Goal: Task Accomplishment & Management: Use online tool/utility

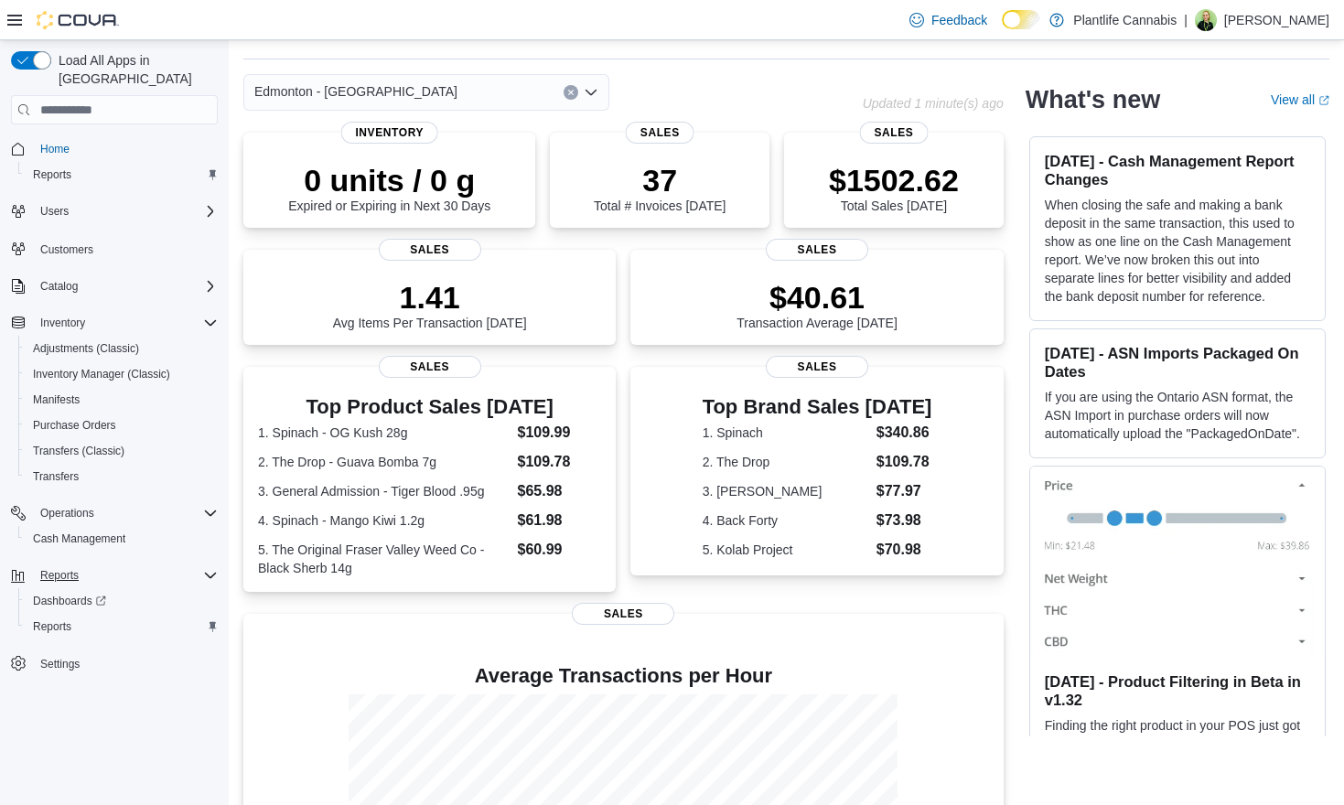
scroll to position [62, 0]
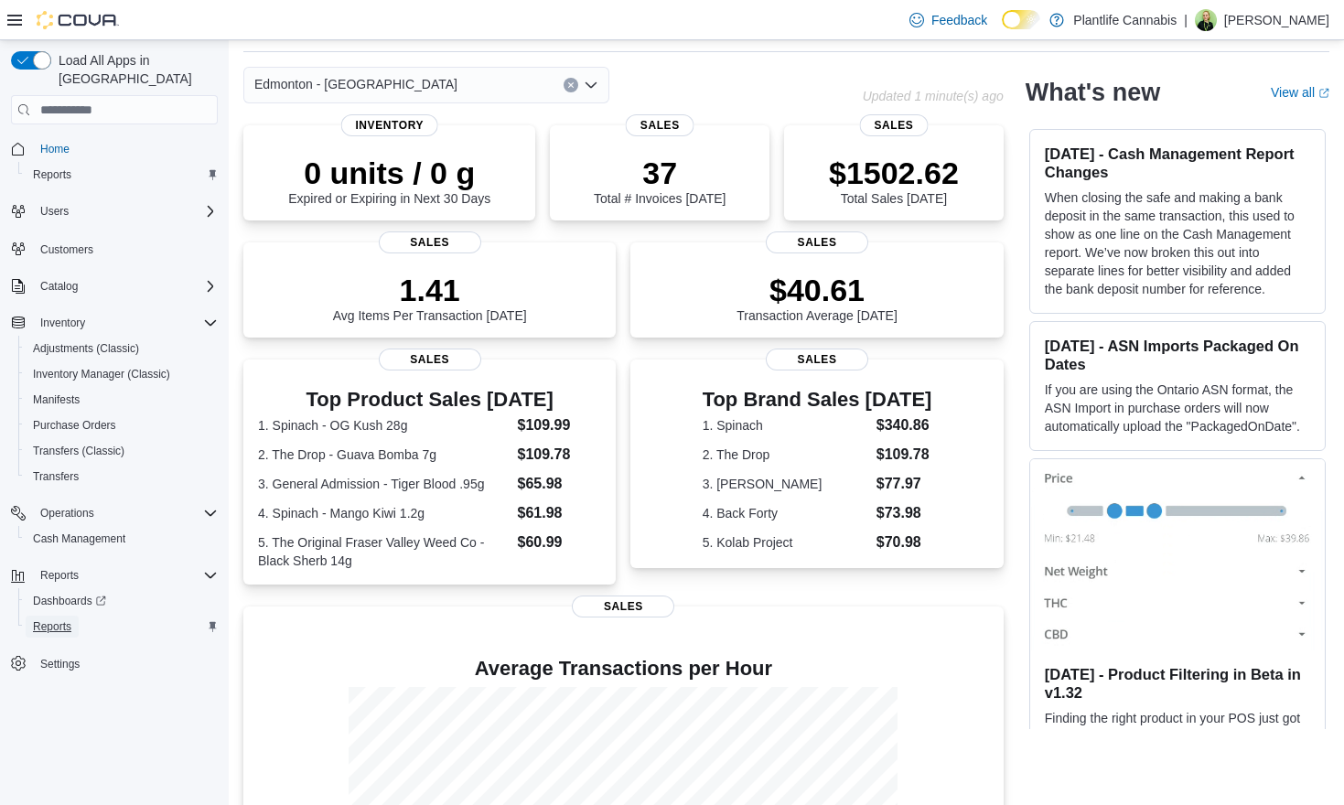
click at [51, 619] on span "Reports" at bounding box center [52, 626] width 38 height 15
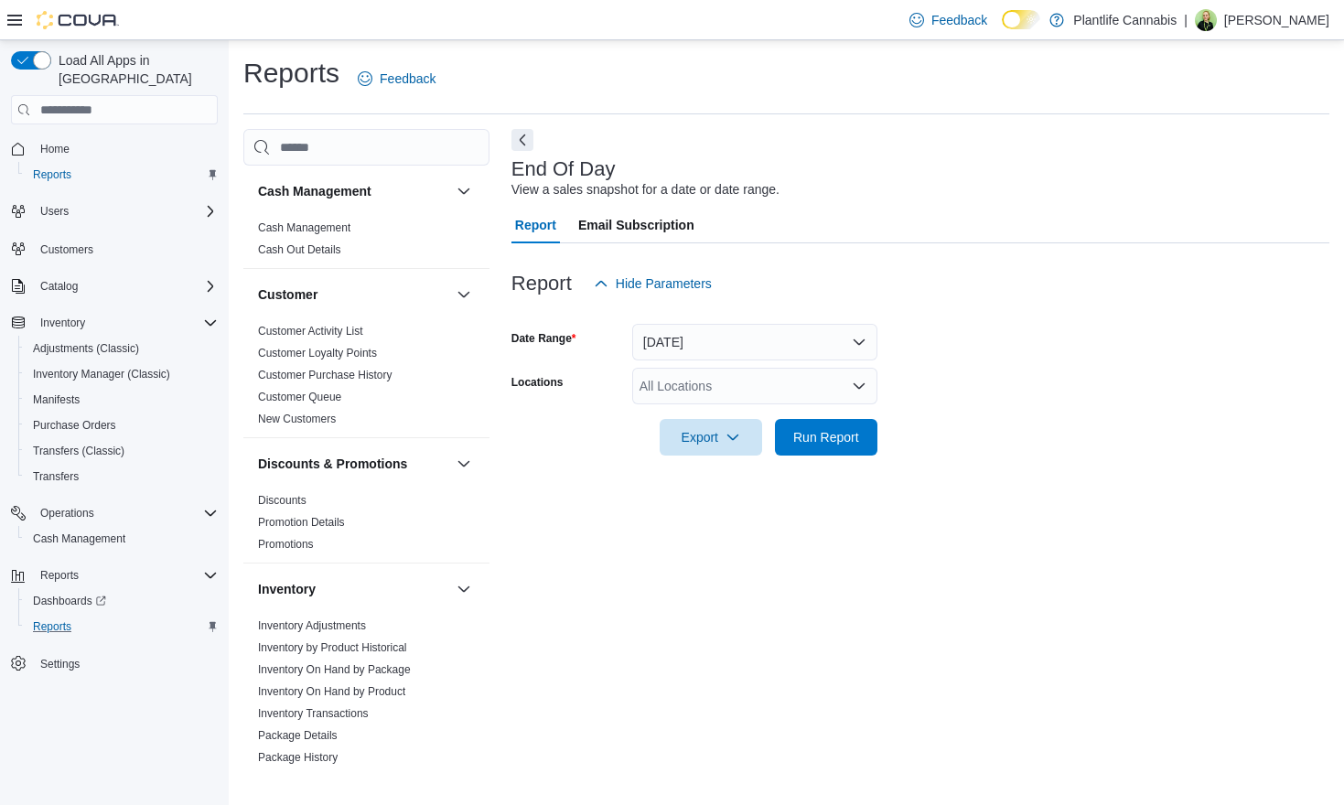
click at [720, 391] on div "All Locations" at bounding box center [754, 386] width 245 height 37
type input "***"
click at [717, 413] on span "Edmonton - [GEOGRAPHIC_DATA]" at bounding box center [782, 417] width 203 height 18
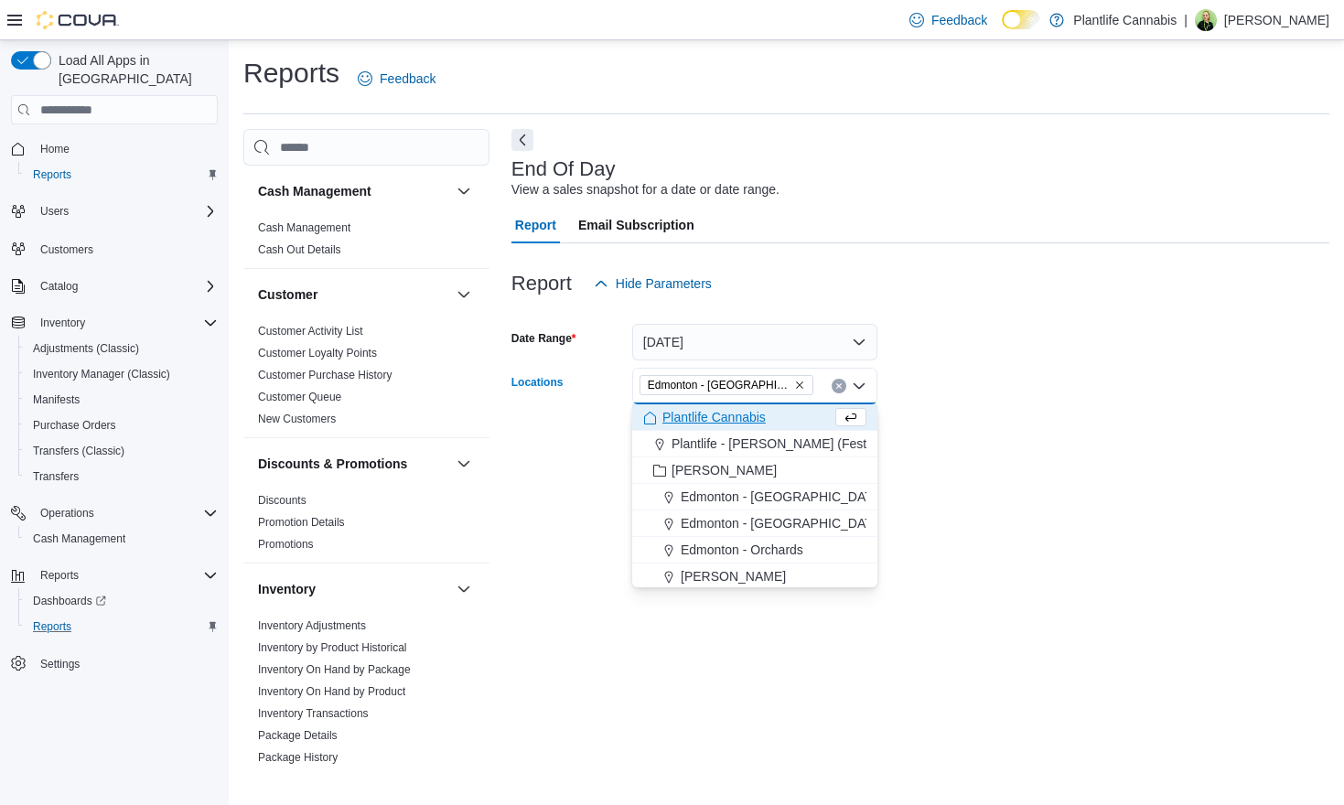
click at [1011, 433] on form "Date Range [DATE] Locations [GEOGRAPHIC_DATA] - [GEOGRAPHIC_DATA] Combo box. Se…" at bounding box center [920, 379] width 818 height 154
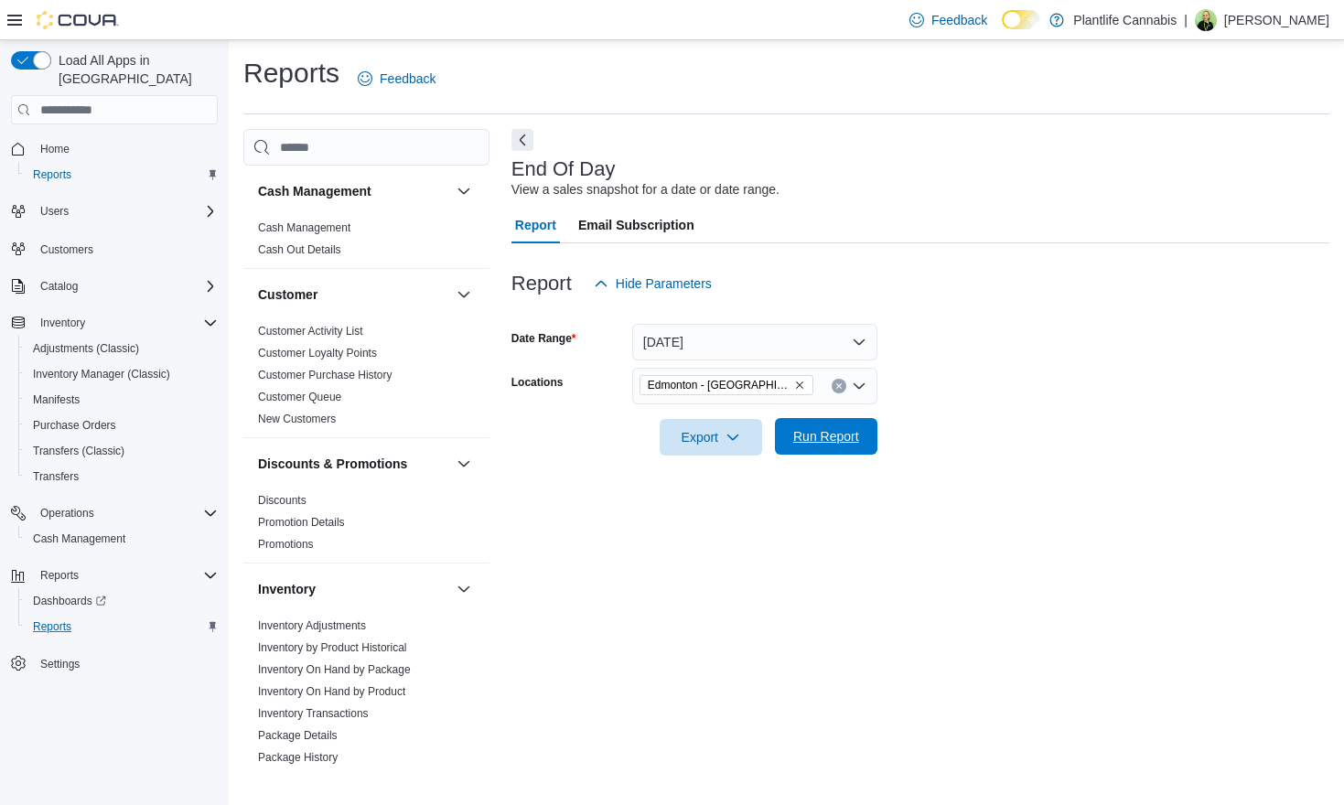
click at [854, 446] on span "Run Report" at bounding box center [826, 436] width 80 height 37
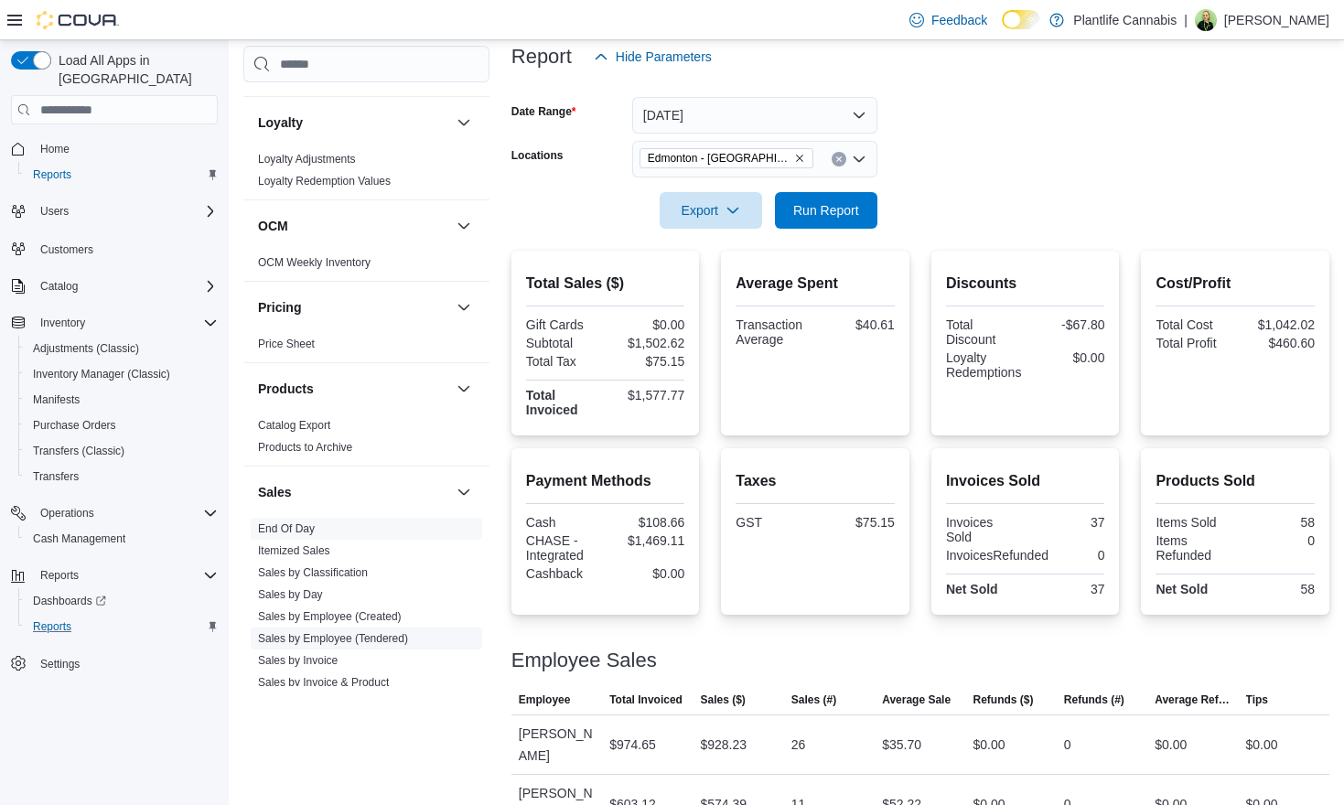
scroll to position [689, 0]
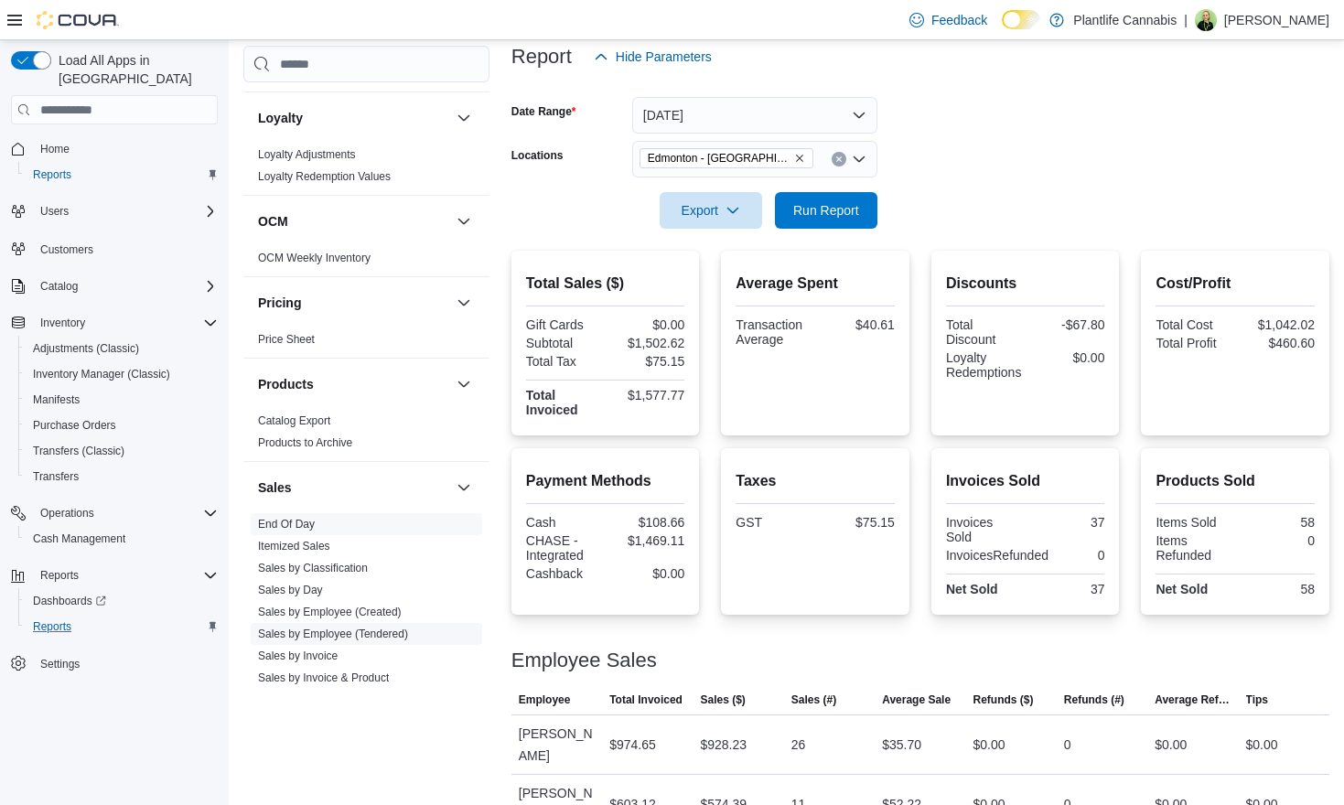
click at [372, 632] on link "Sales by Employee (Tendered)" at bounding box center [333, 633] width 150 height 13
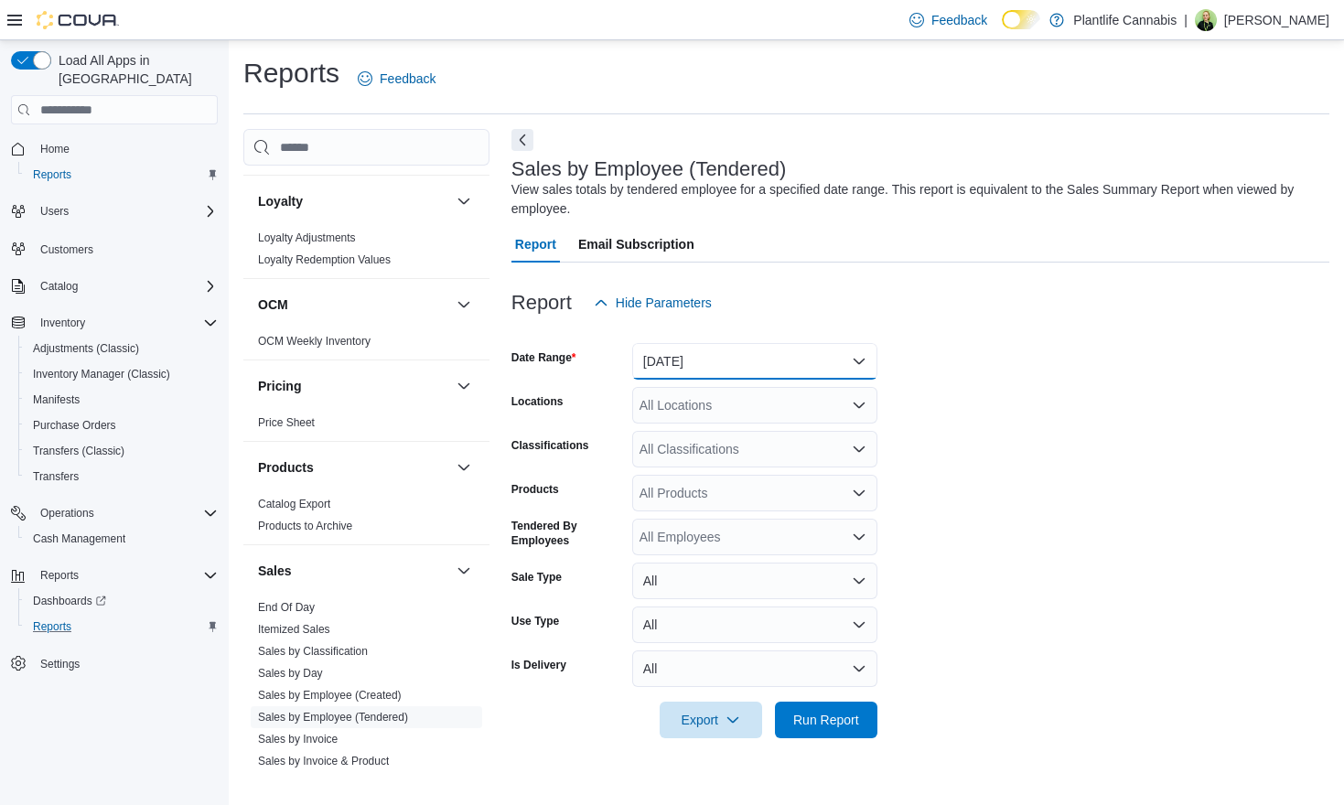
click at [810, 351] on button "[DATE]" at bounding box center [754, 361] width 245 height 37
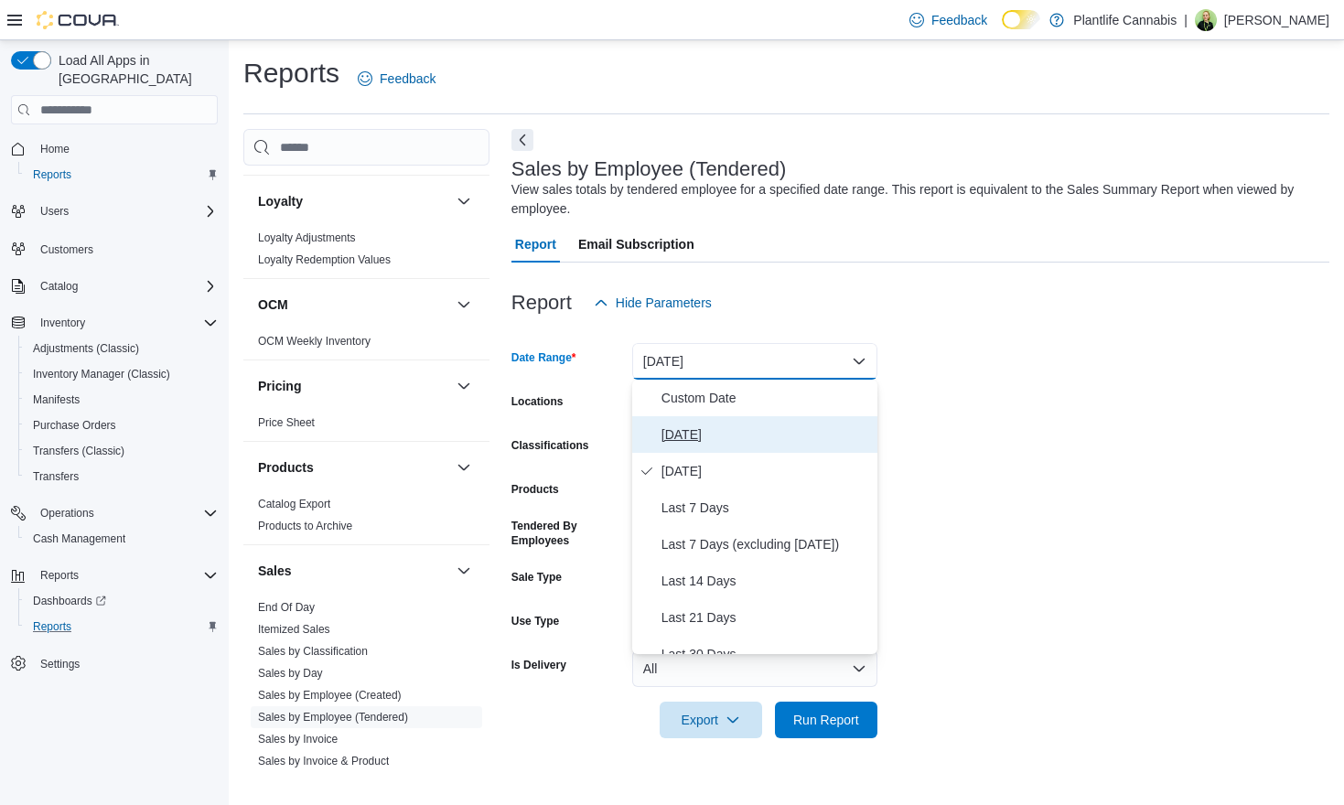
click at [730, 427] on span "[DATE]" at bounding box center [765, 434] width 209 height 22
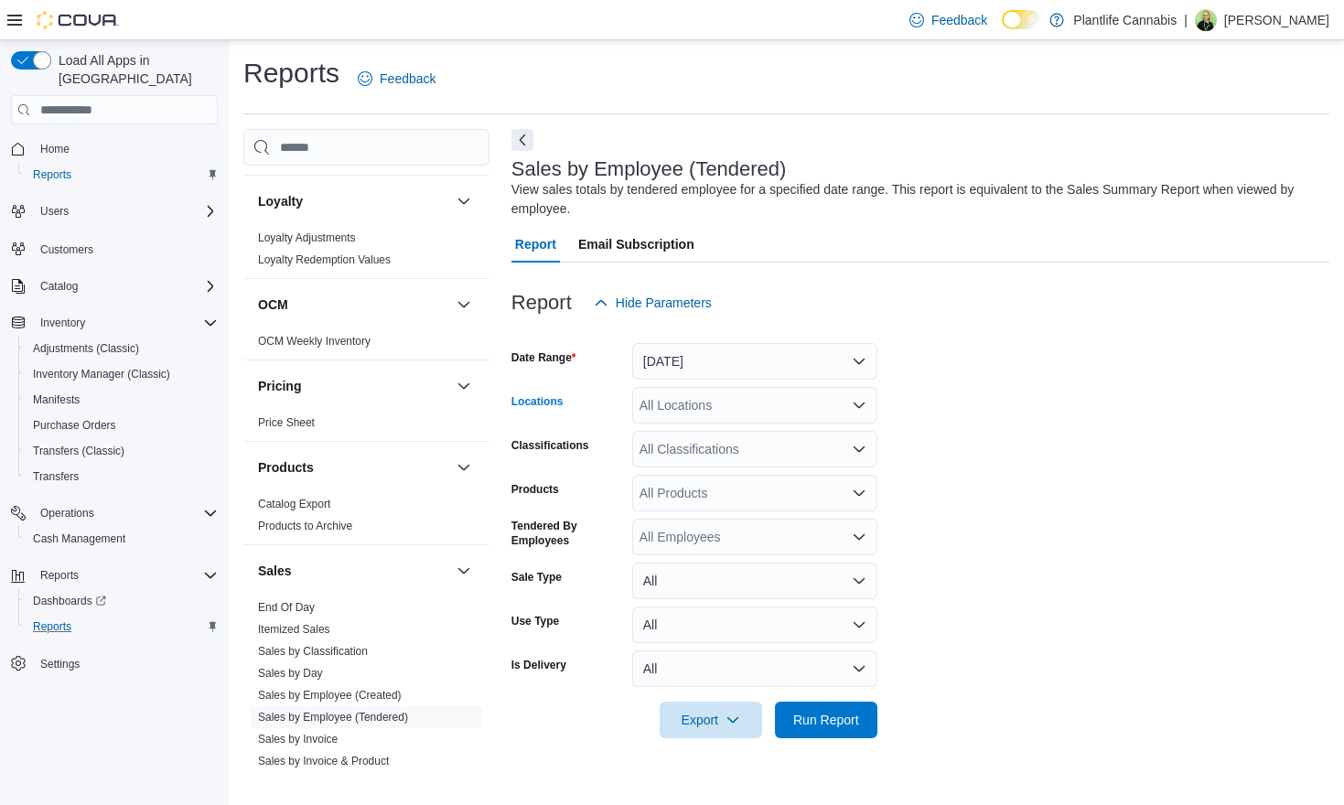
click at [736, 402] on div "All Locations" at bounding box center [754, 405] width 245 height 37
type input "***"
click at [757, 435] on span "Edmonton - [GEOGRAPHIC_DATA]" at bounding box center [782, 436] width 203 height 18
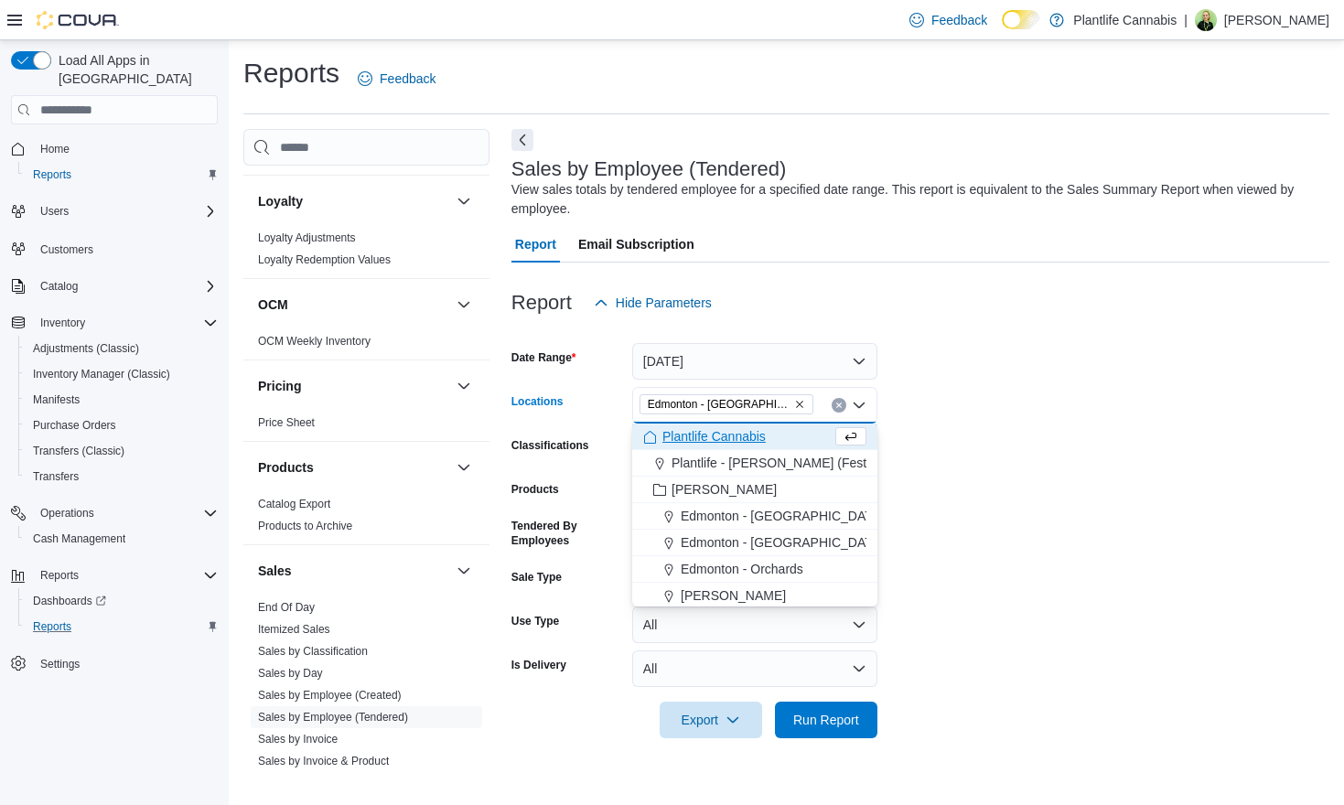
drag, startPoint x: 1066, startPoint y: 474, endPoint x: 940, endPoint y: 578, distance: 163.0
click at [1065, 474] on form "Date Range [DATE] Locations [GEOGRAPHIC_DATA] - [GEOGRAPHIC_DATA] Combo box. Se…" at bounding box center [920, 529] width 818 height 417
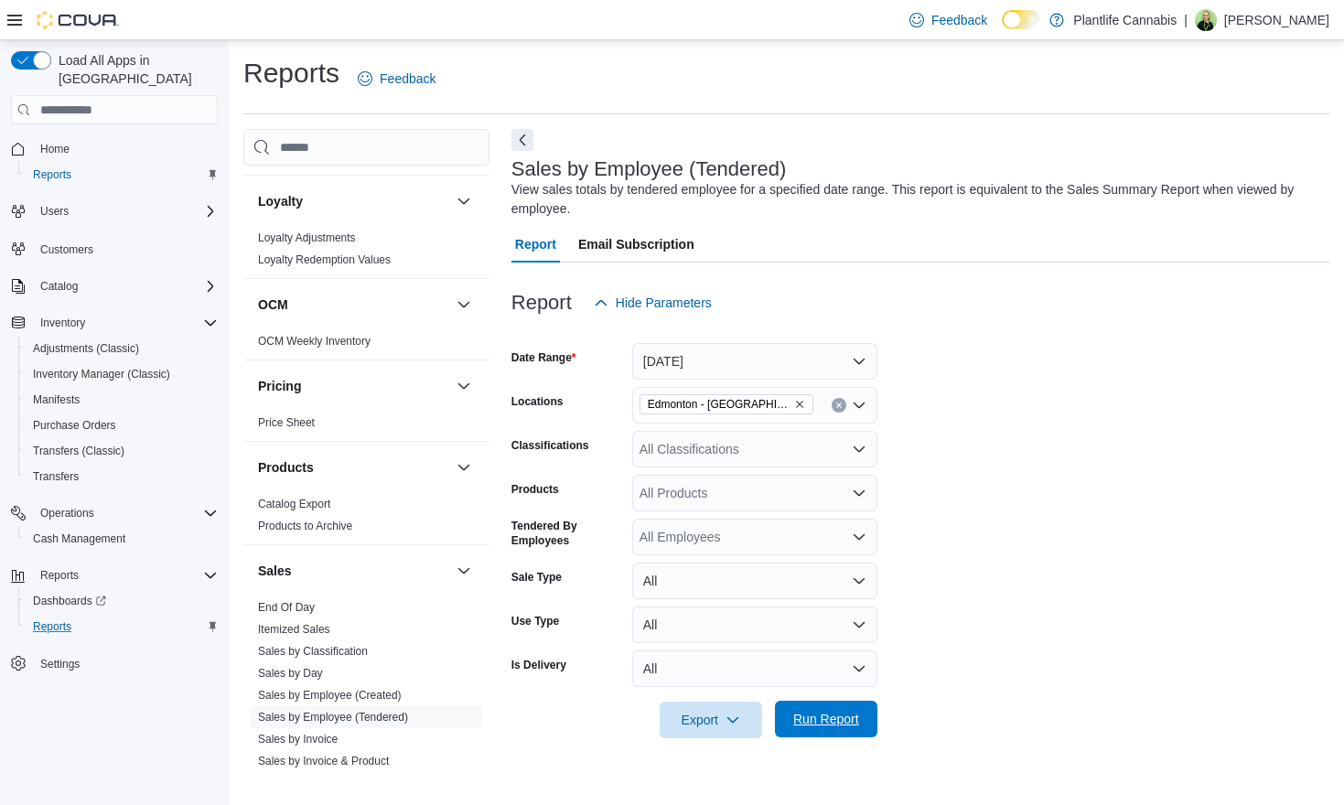
click at [809, 717] on span "Run Report" at bounding box center [826, 719] width 66 height 18
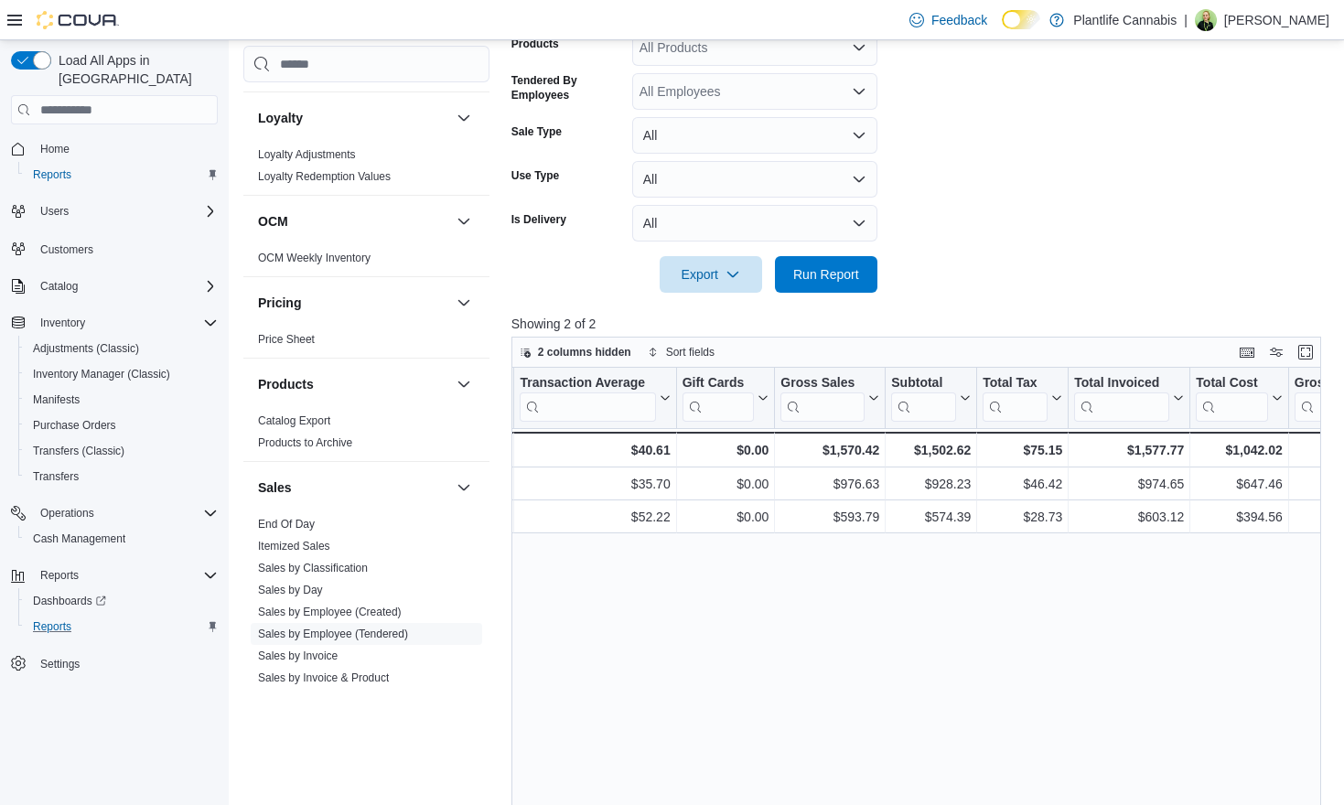
scroll to position [0, 802]
click at [809, 283] on span "Run Report" at bounding box center [826, 273] width 66 height 18
click at [808, 283] on span "Run Report" at bounding box center [826, 273] width 66 height 18
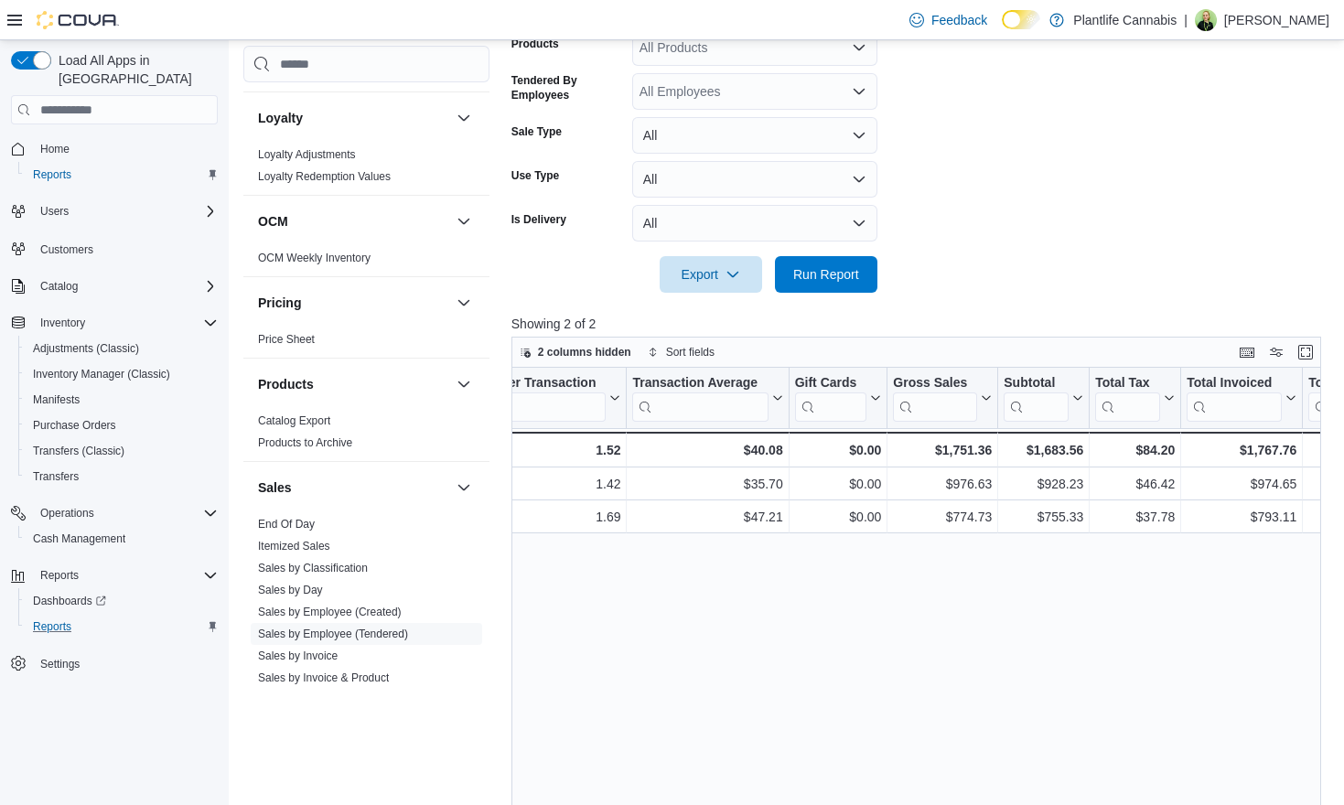
scroll to position [0, 679]
